Goal: Check status: Check status

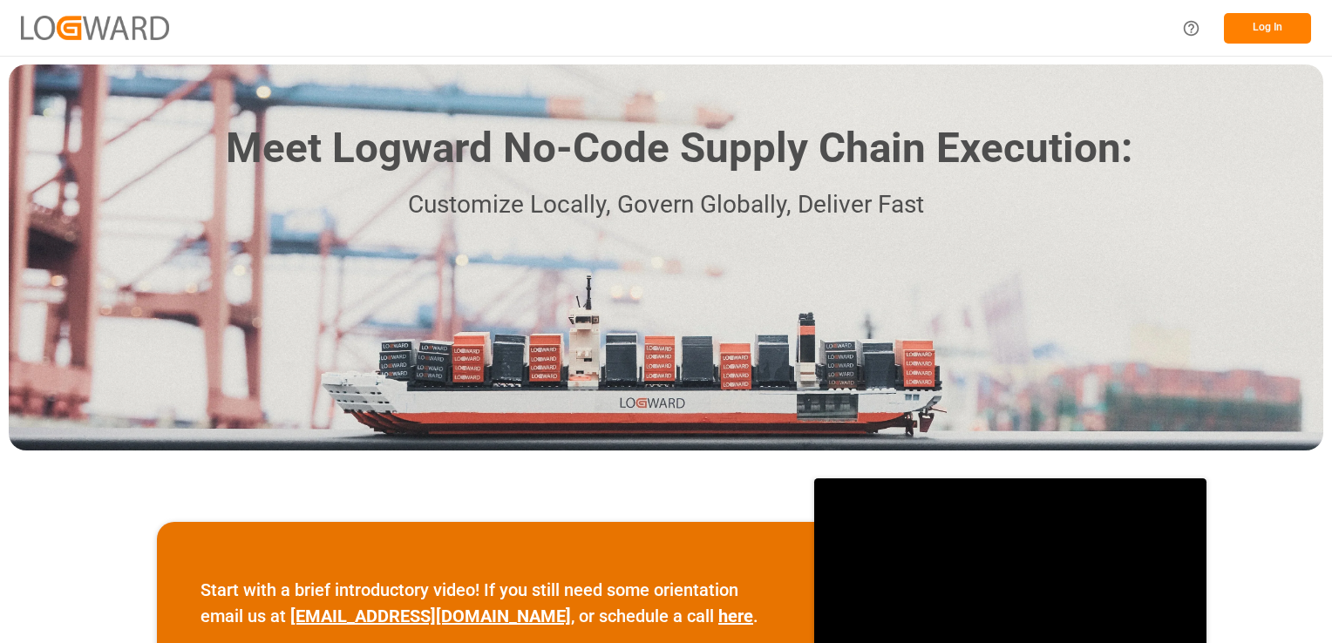
click at [1270, 26] on button "Log In" at bounding box center [1267, 28] width 87 height 31
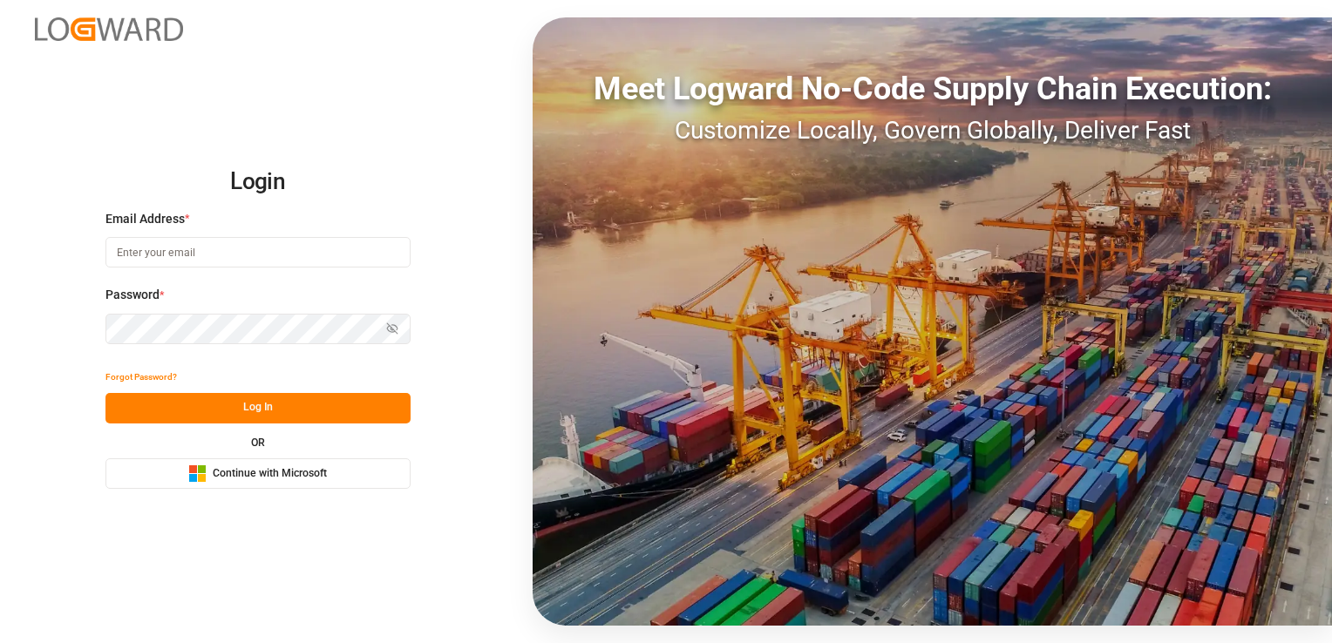
type input "[PERSON_NAME][EMAIL_ADDRESS][PERSON_NAME][DOMAIN_NAME]"
click at [296, 411] on button "Log In" at bounding box center [258, 408] width 305 height 31
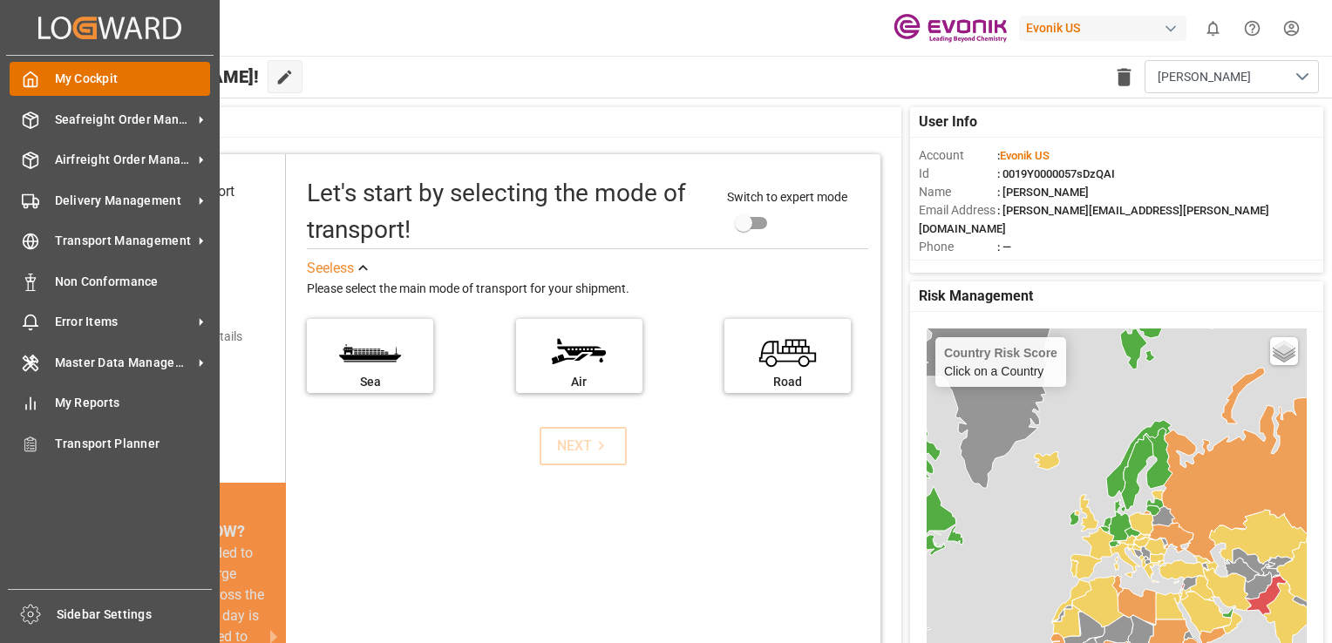
click at [108, 78] on span "My Cockpit" at bounding box center [133, 79] width 156 height 18
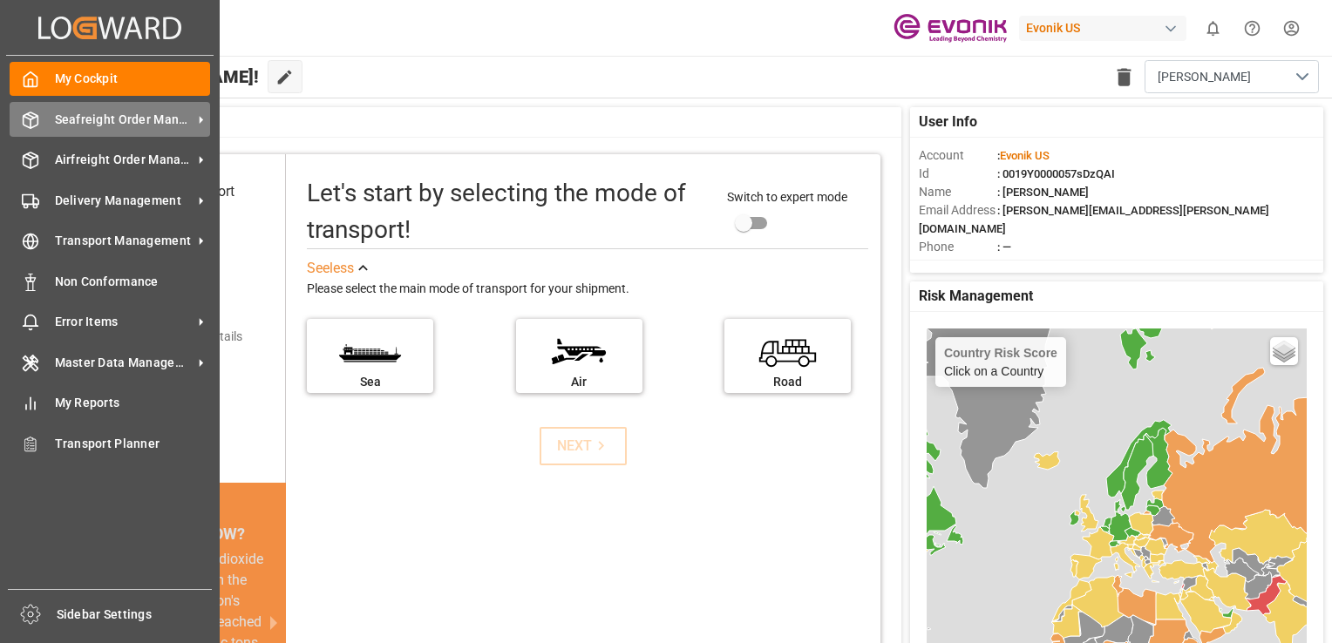
click at [137, 113] on span "Seafreight Order Management" at bounding box center [124, 120] width 138 height 18
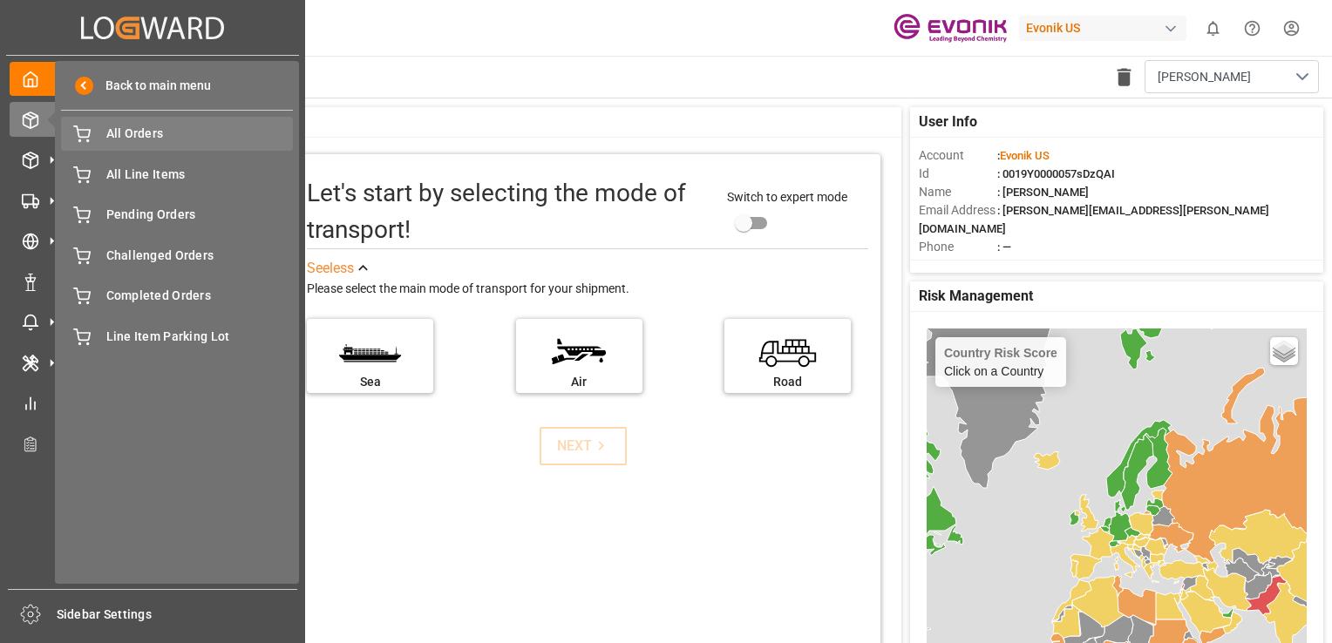
click at [150, 137] on span "All Orders" at bounding box center [199, 134] width 187 height 18
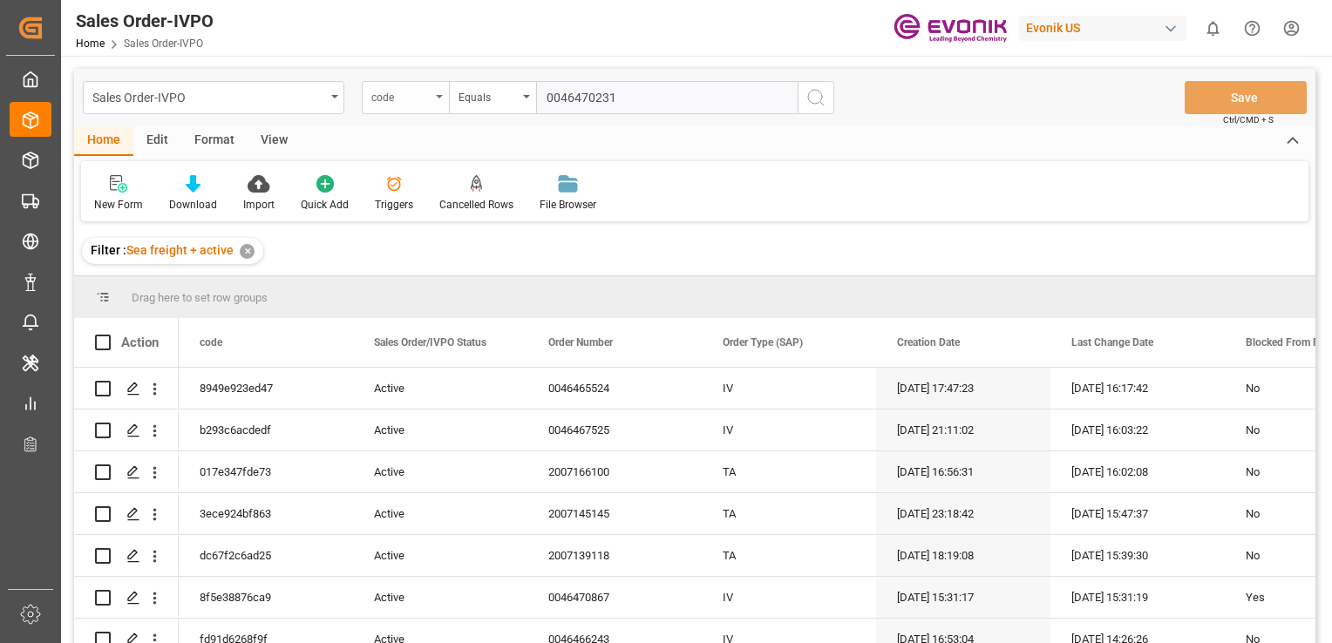
type input "0046470231"
click at [434, 99] on div "code" at bounding box center [405, 97] width 87 height 33
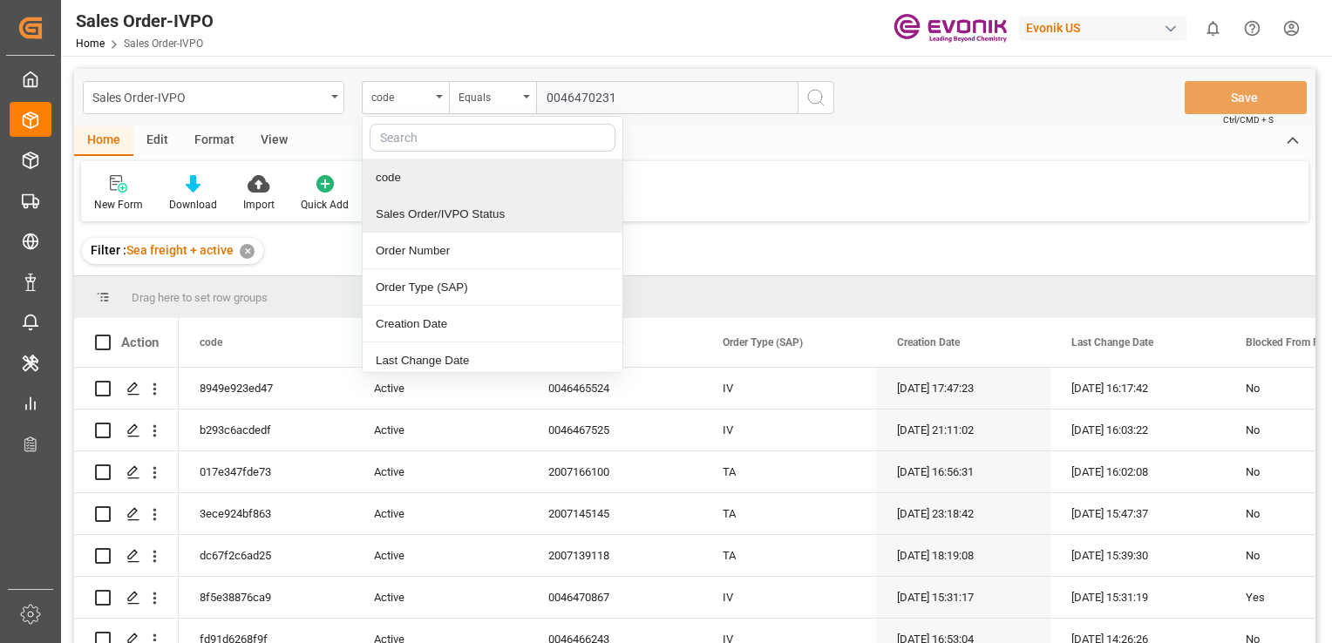
click at [467, 215] on div "Sales Order/IVPO Status" at bounding box center [493, 214] width 260 height 37
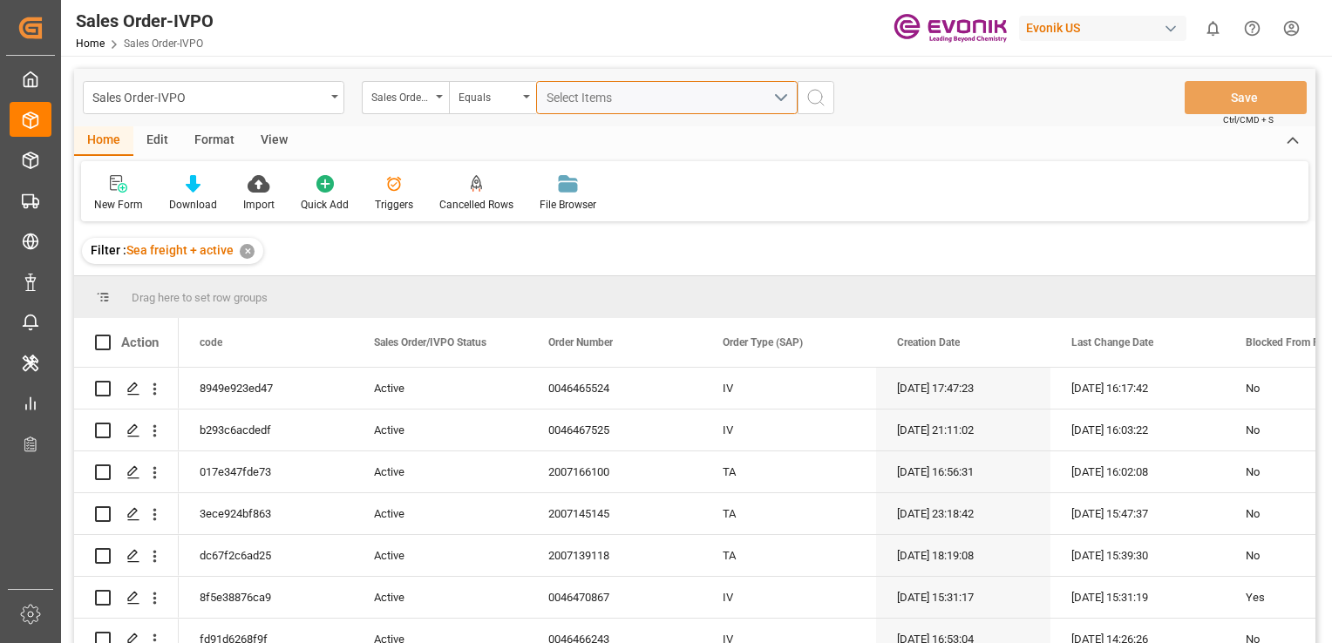
click at [568, 93] on span "Select Items" at bounding box center [584, 98] width 74 height 14
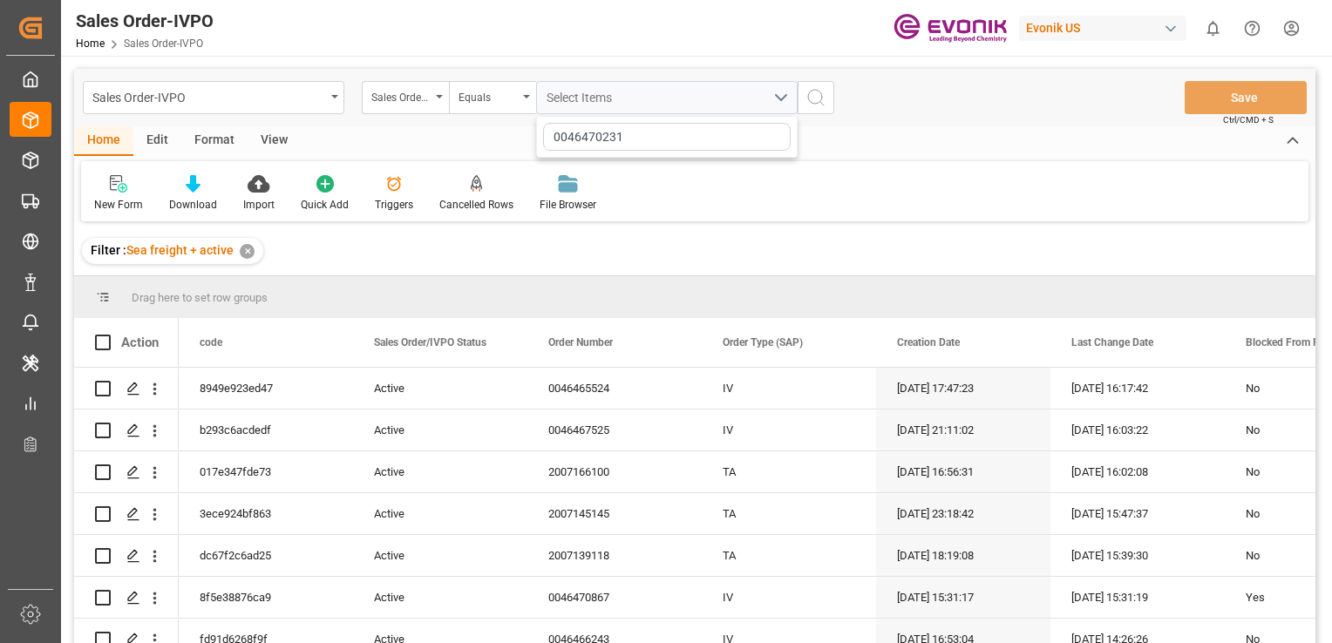
type input "0046470231"
click at [820, 97] on icon "search button" at bounding box center [816, 97] width 21 height 21
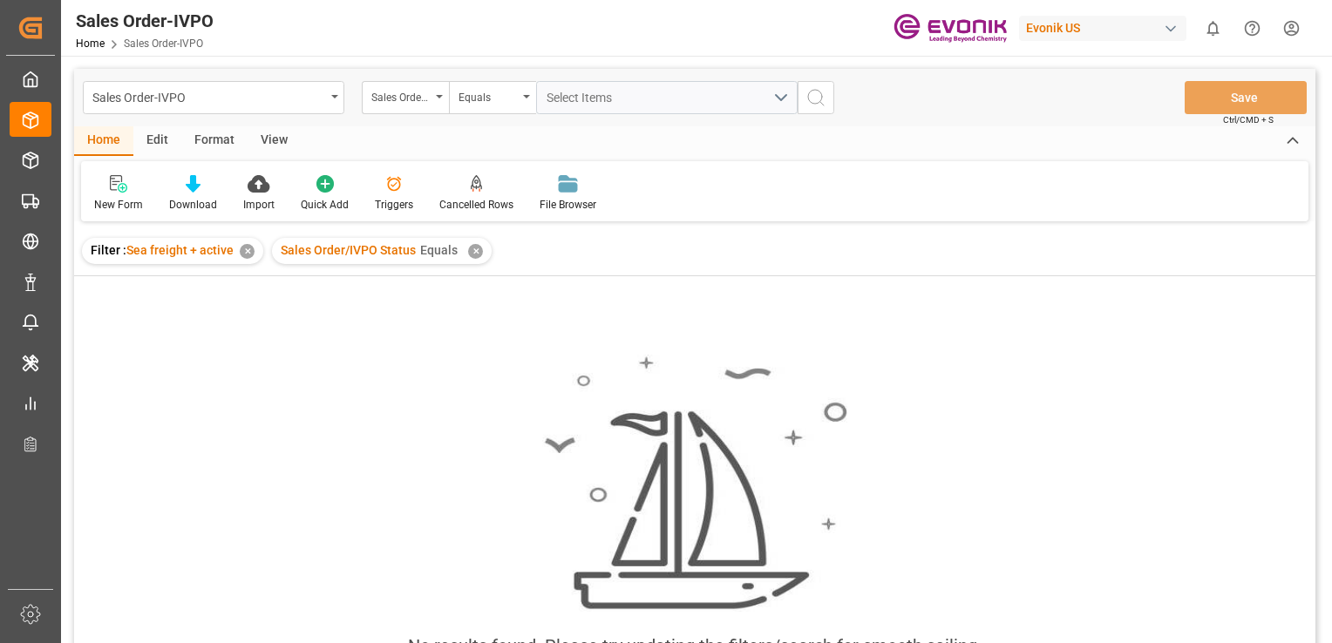
click at [242, 252] on div "✕" at bounding box center [247, 251] width 15 height 15
click at [820, 103] on icon "search button" at bounding box center [816, 97] width 21 height 21
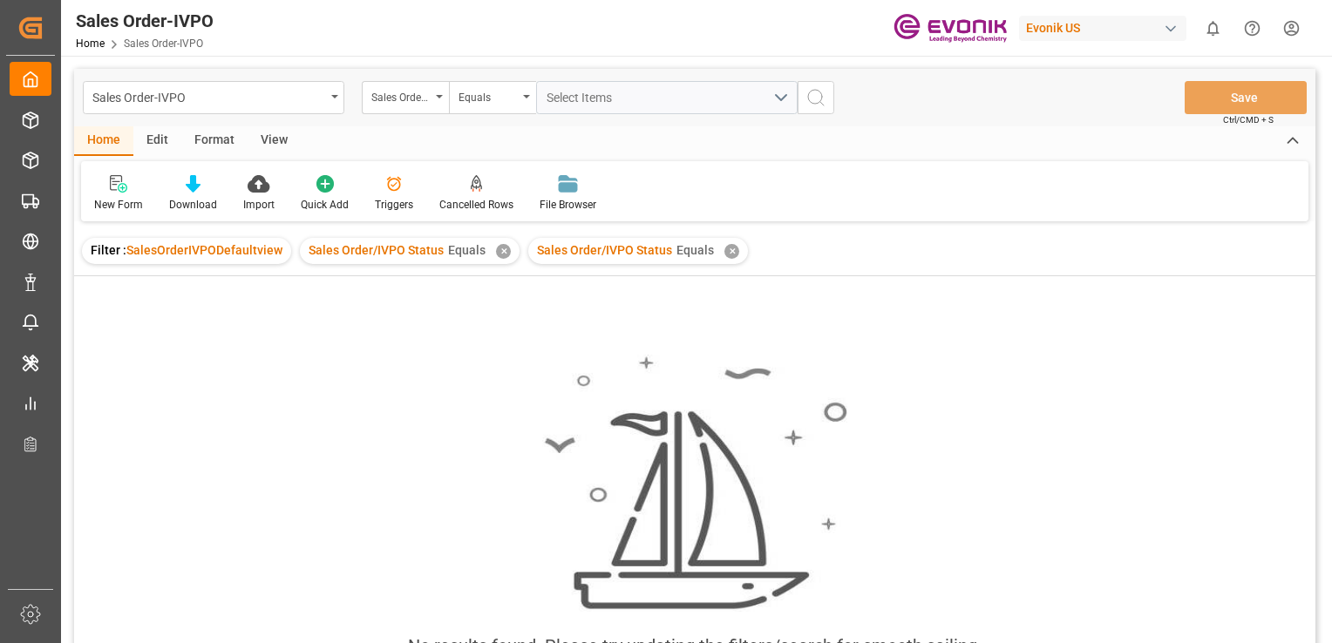
click at [725, 253] on div "✕" at bounding box center [732, 251] width 15 height 15
click at [500, 249] on div "✕" at bounding box center [503, 251] width 15 height 15
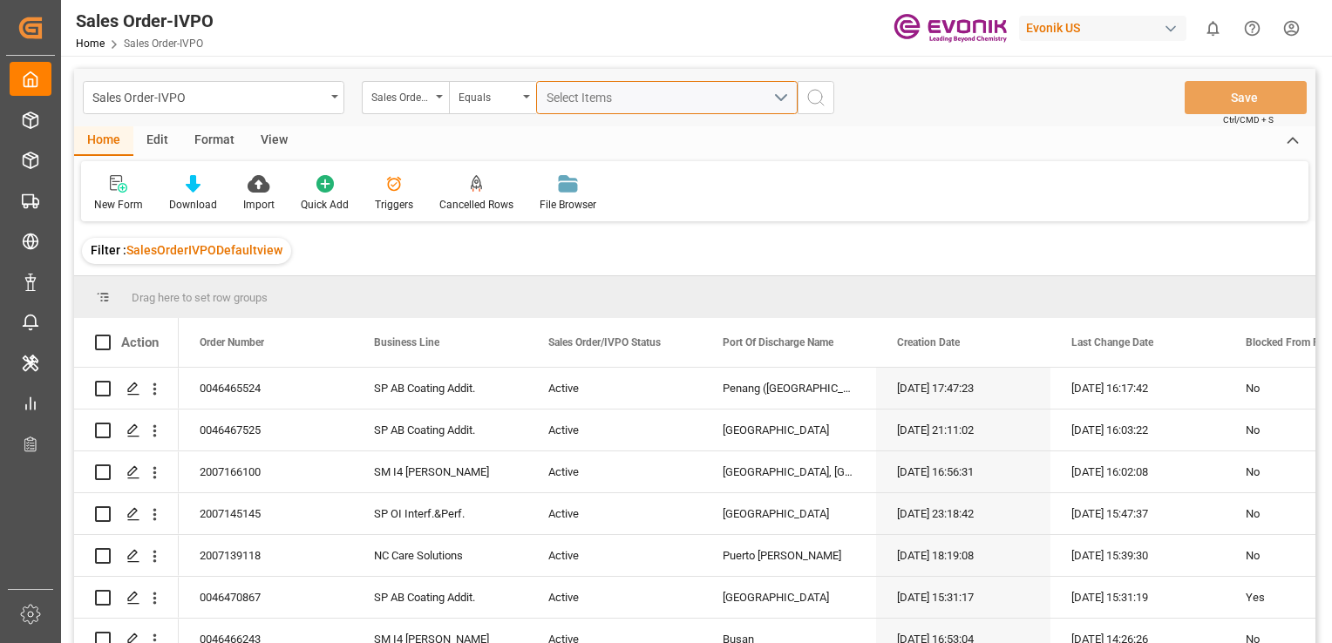
click at [591, 99] on span "Select Items" at bounding box center [584, 98] width 74 height 14
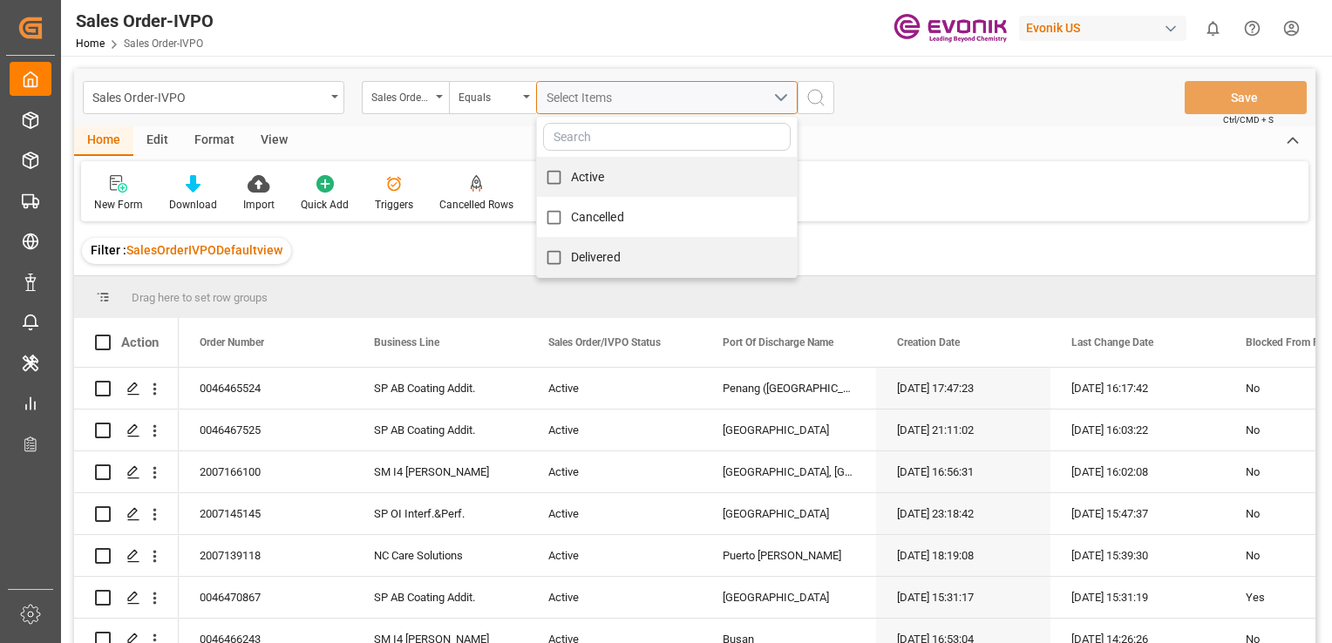
click at [591, 99] on span "Select Items" at bounding box center [584, 98] width 74 height 14
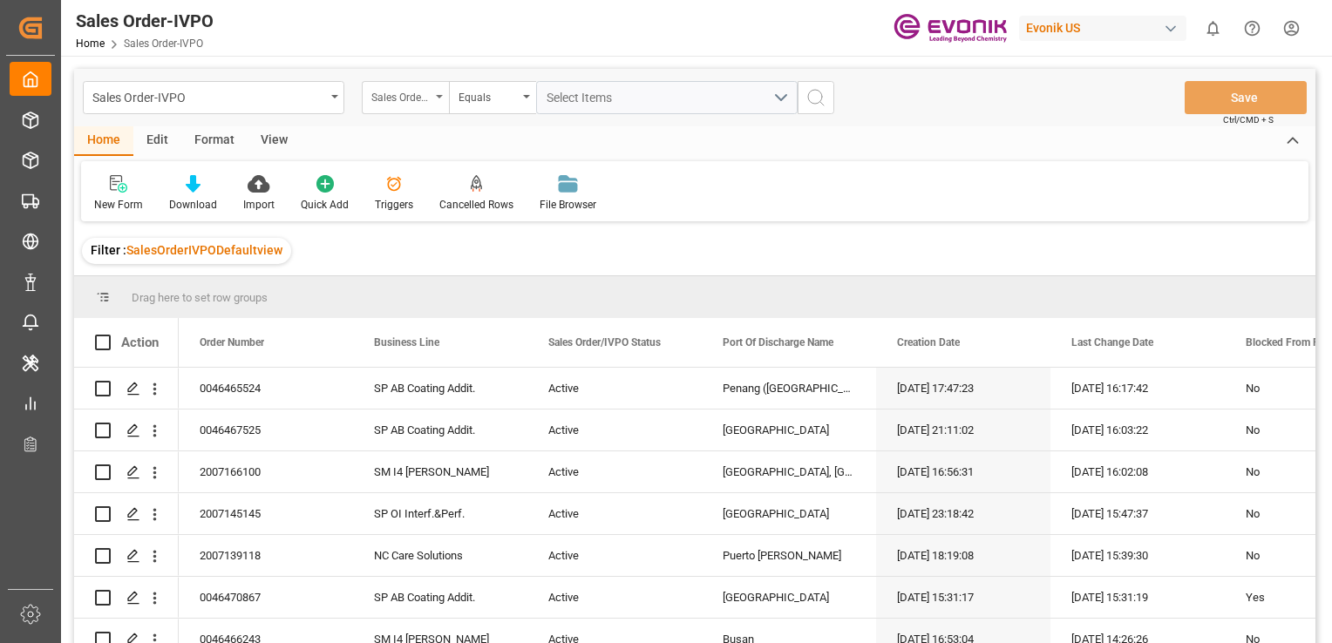
click at [420, 93] on div "Sales Order/IVPO Status" at bounding box center [400, 95] width 59 height 20
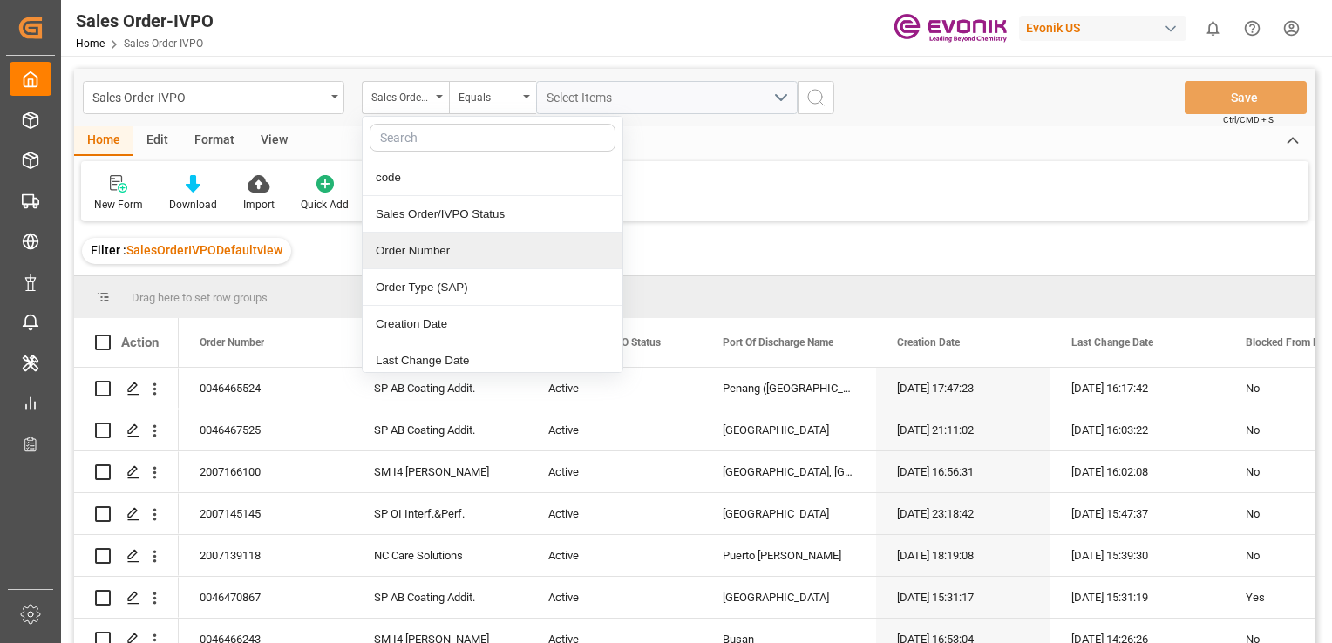
click at [429, 259] on div "Order Number" at bounding box center [493, 251] width 260 height 37
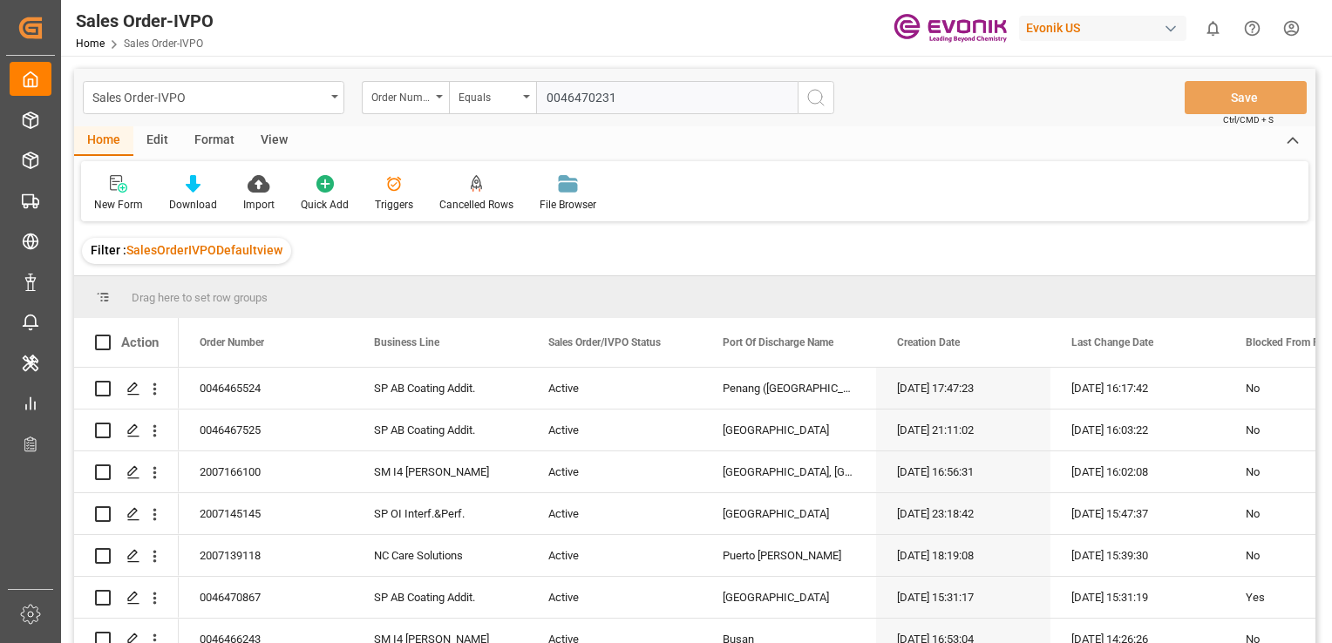
type input "0046470231"
click at [806, 106] on icon "search button" at bounding box center [816, 97] width 21 height 21
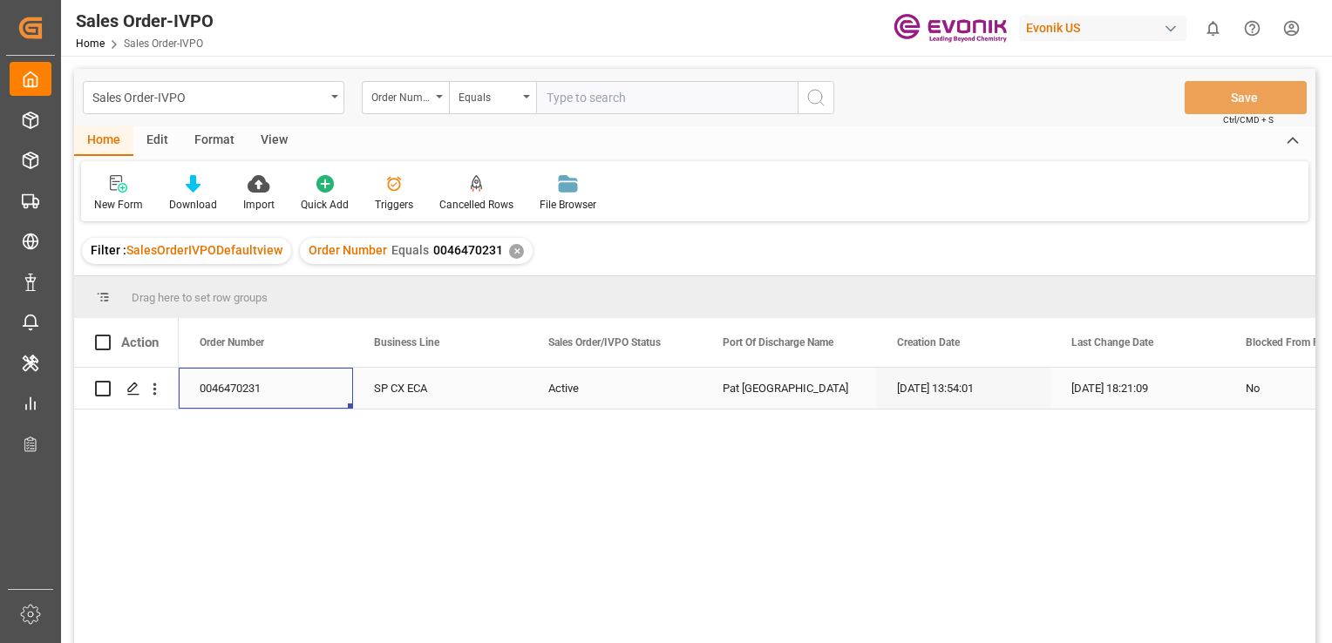
click at [246, 391] on div "0046470231" at bounding box center [266, 388] width 174 height 41
click at [132, 387] on icon "Press SPACE to select this row." at bounding box center [133, 389] width 14 height 14
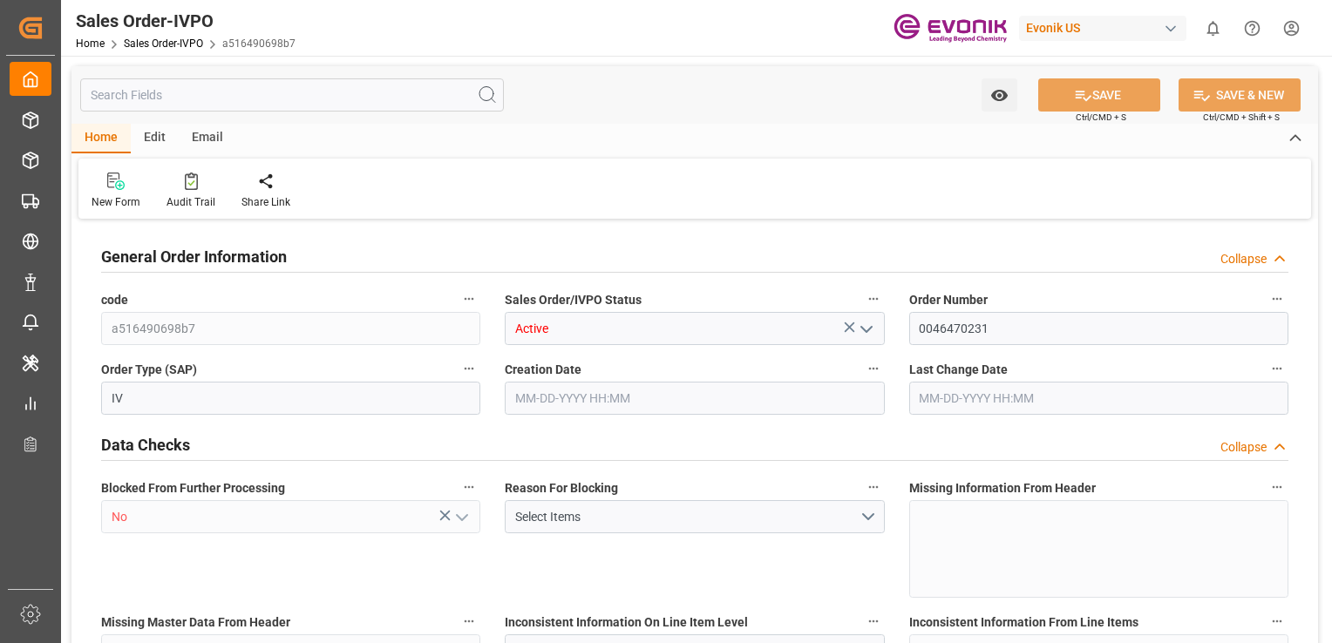
type input "THPAT"
type input "0"
type input "1"
type input "896"
type input "[DATE] 13:54"
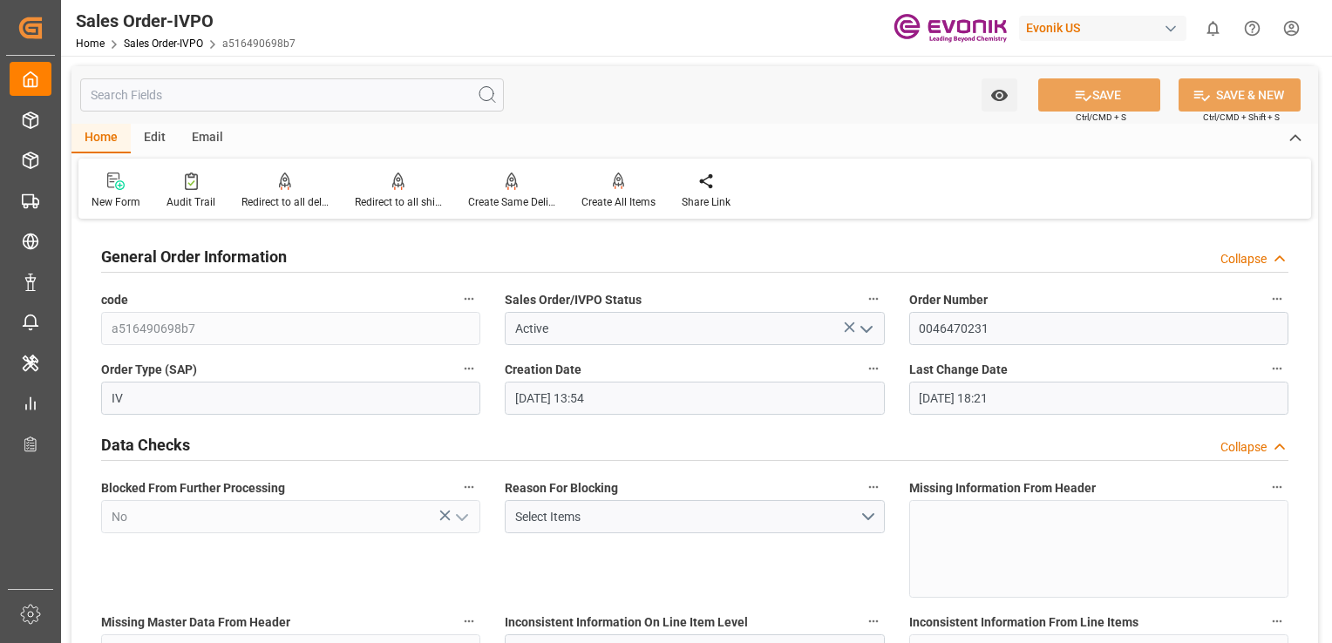
type input "[DATE] 18:21"
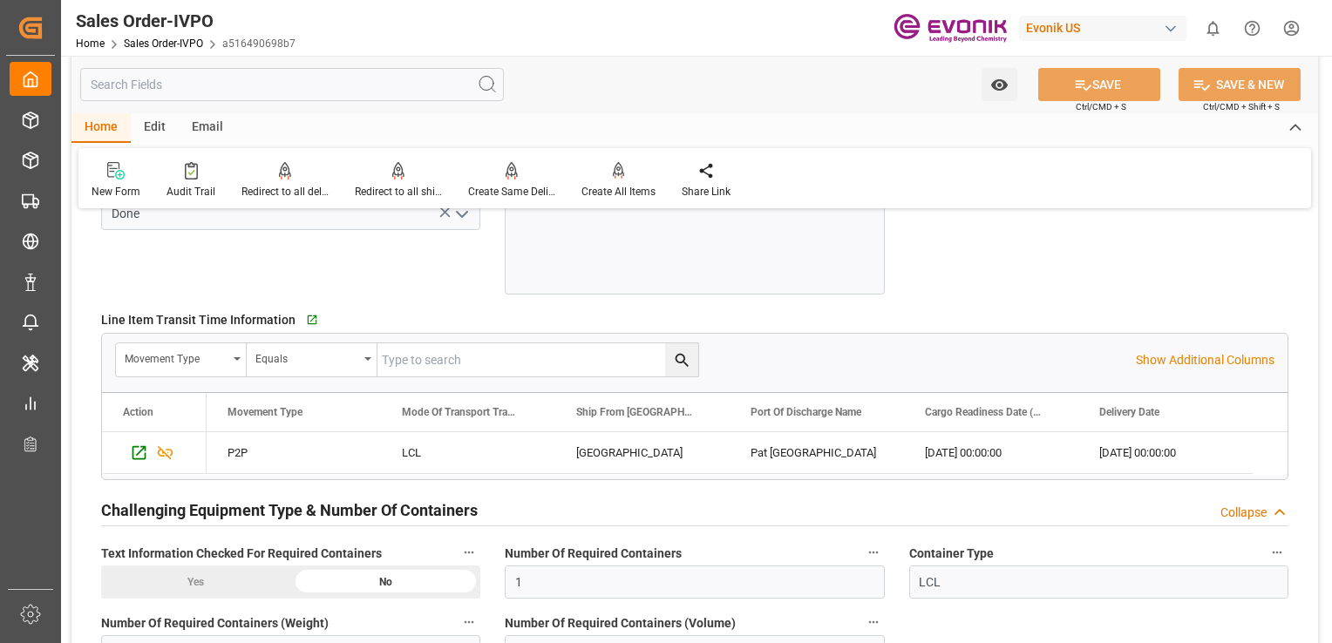
scroll to position [2869, 0]
